Goal: Task Accomplishment & Management: Manage account settings

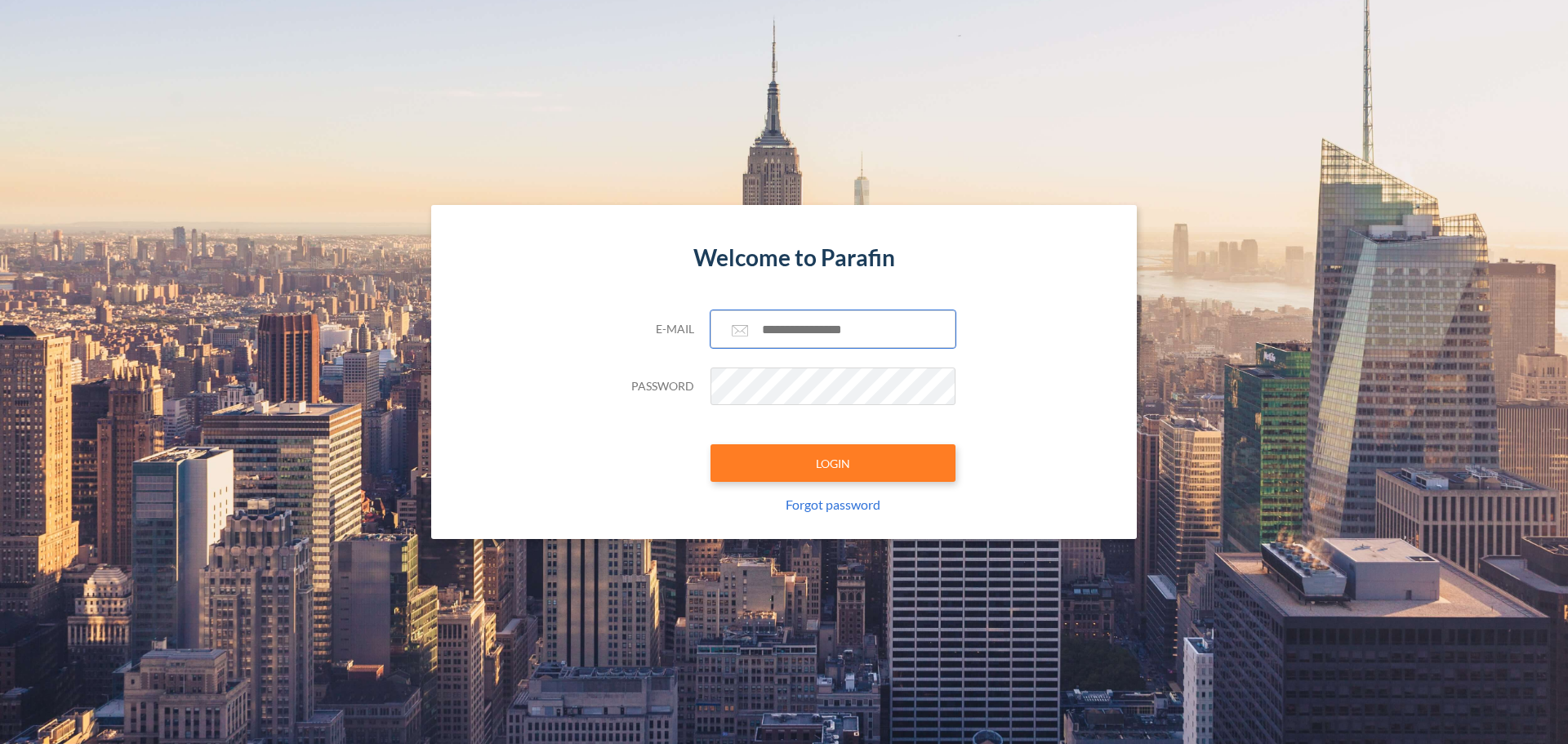
type input "**********"
click at [677, 691] on section "**********" at bounding box center [784, 372] width 1568 height 744
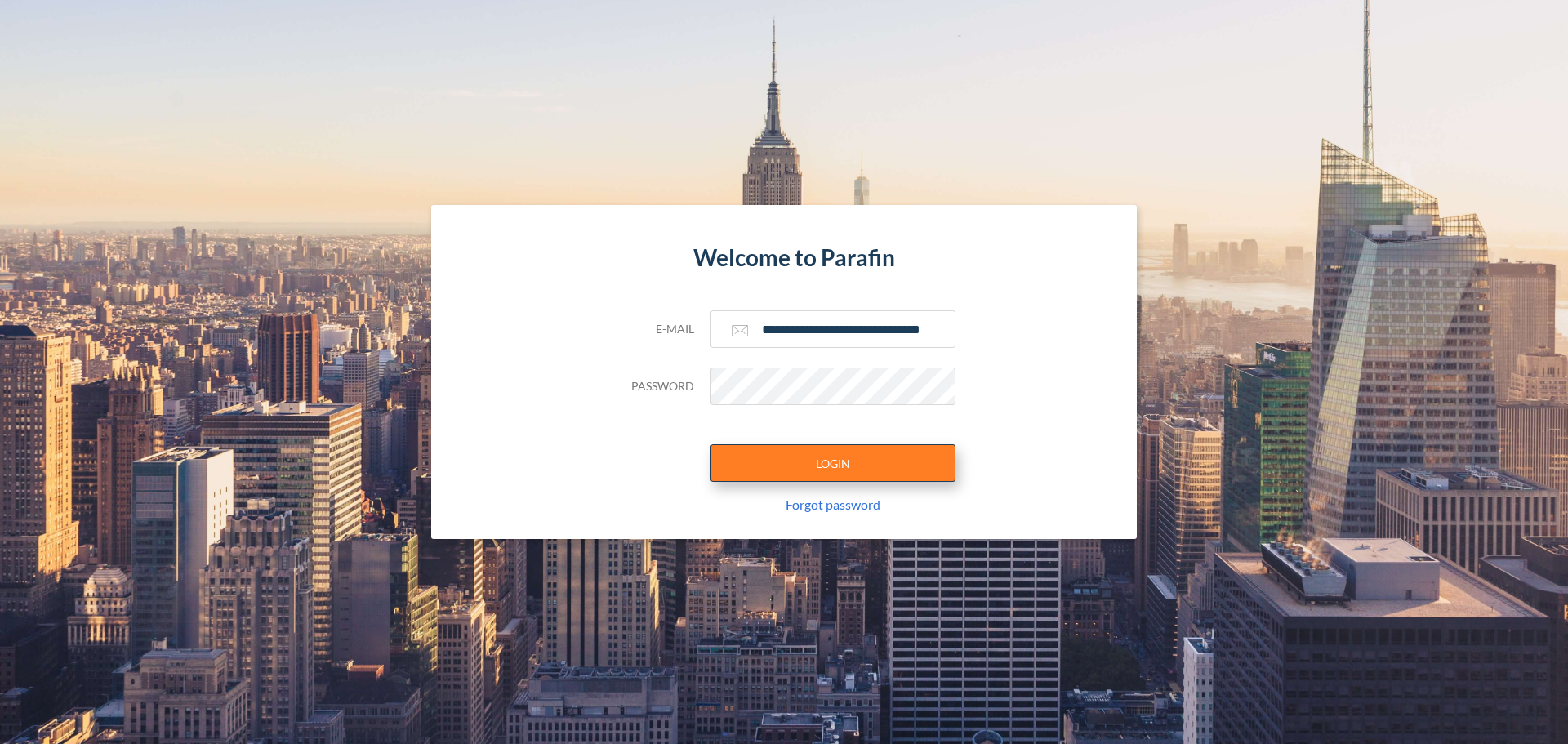
click at [757, 471] on button "LOGIN" at bounding box center [833, 463] width 245 height 38
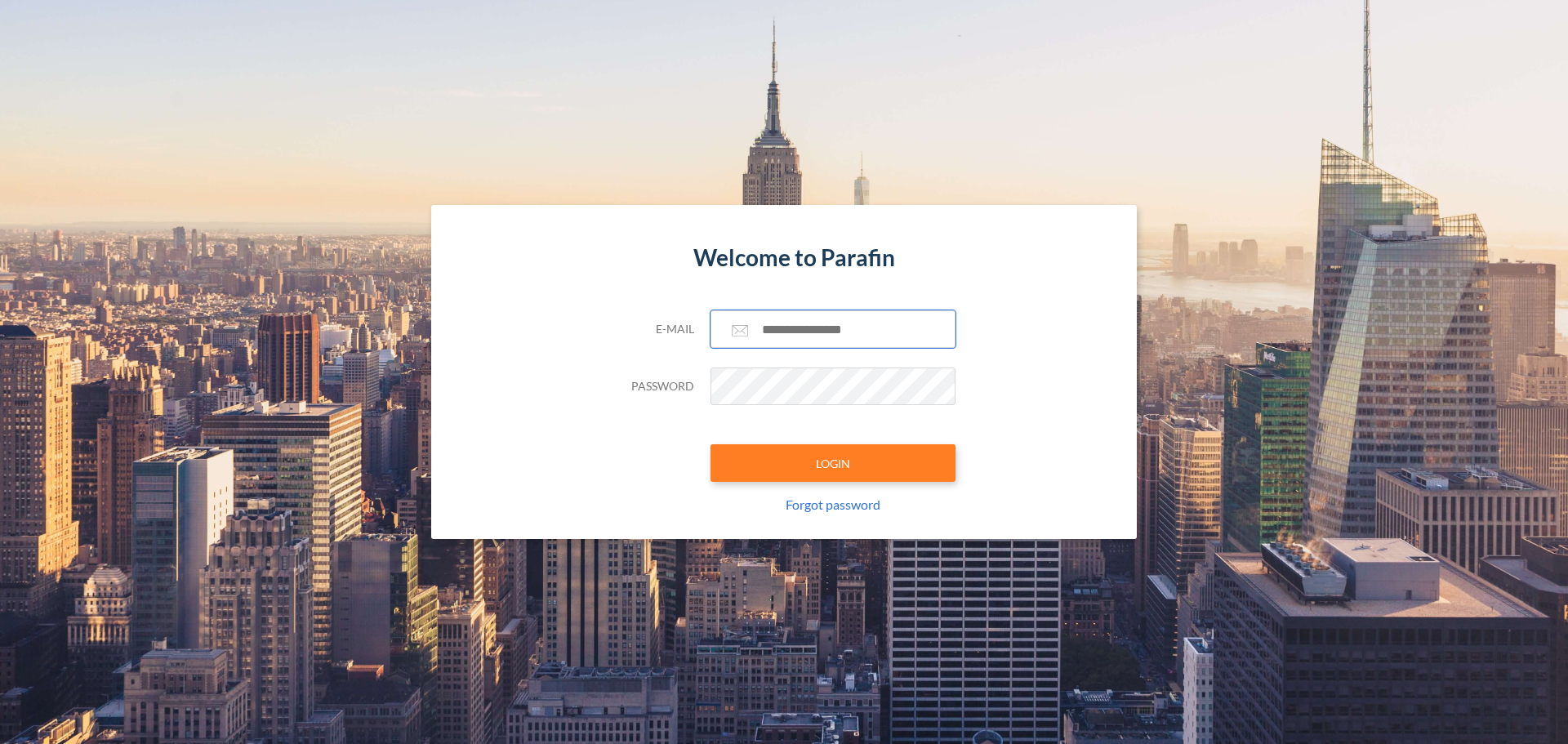
type input "**********"
